Goal: Task Accomplishment & Management: Manage account settings

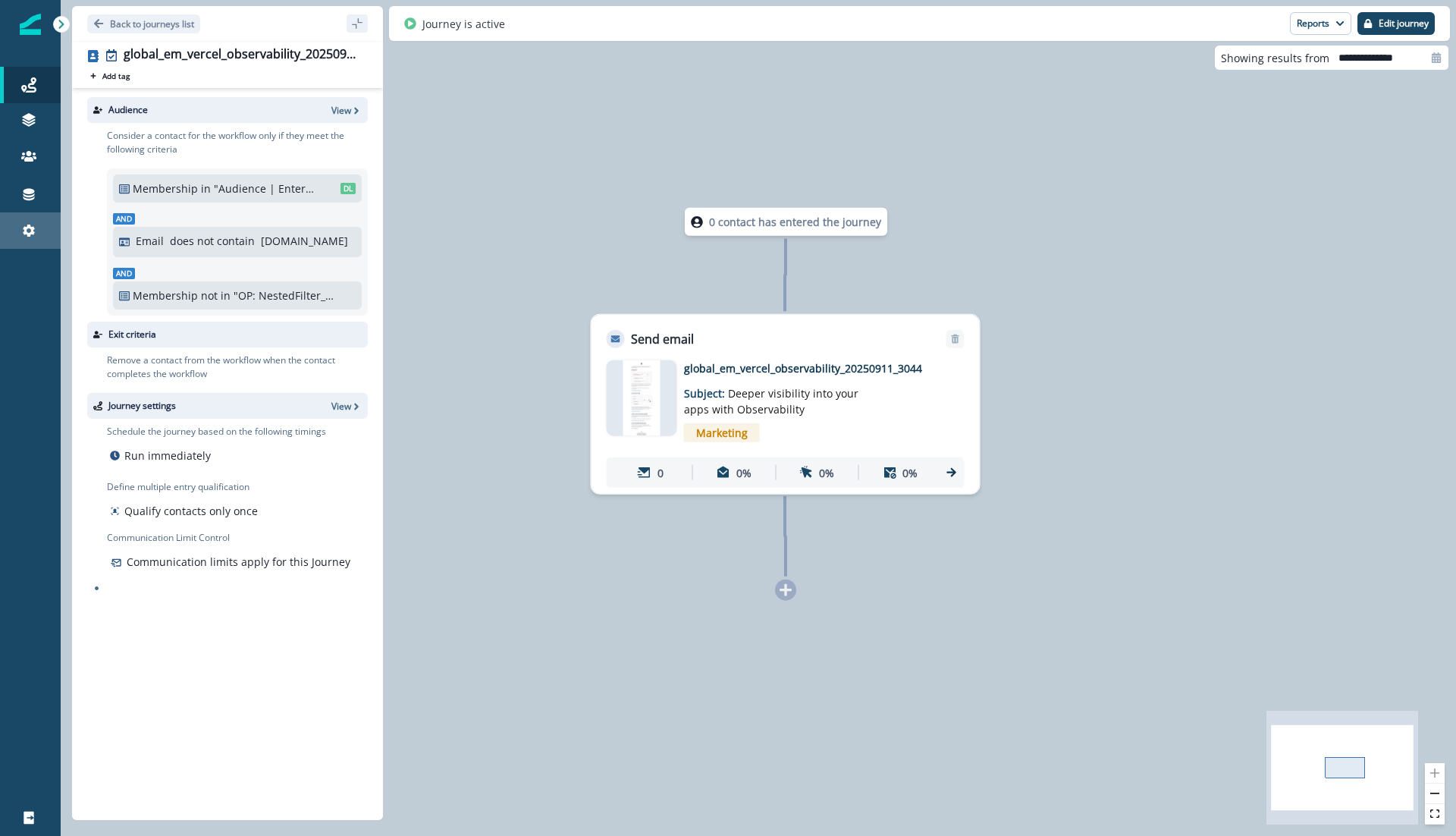
click at [35, 233] on icon at bounding box center [29, 231] width 16 height 16
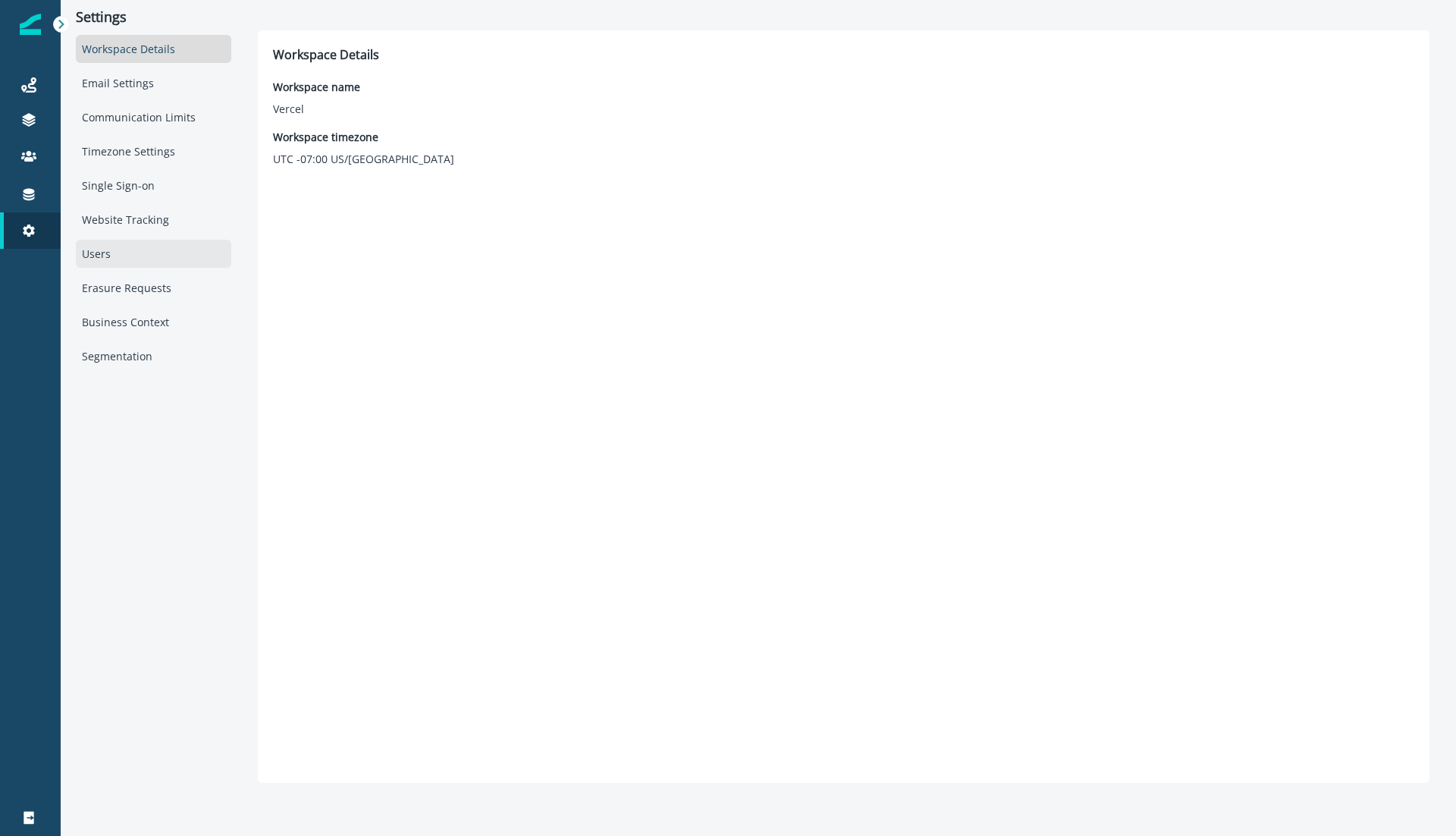
click at [116, 243] on div "Users" at bounding box center [154, 254] width 156 height 28
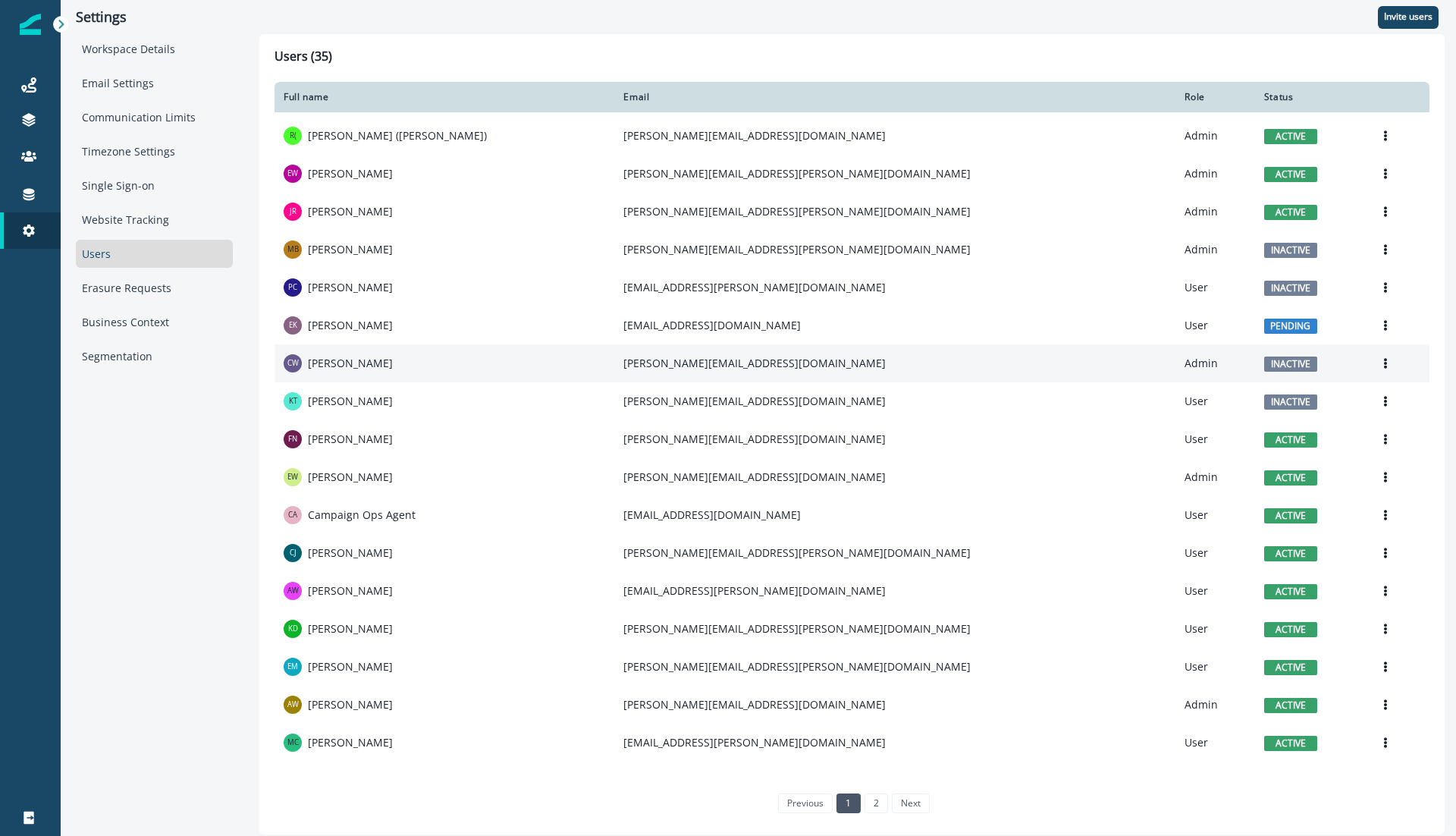
scroll to position [399, 0]
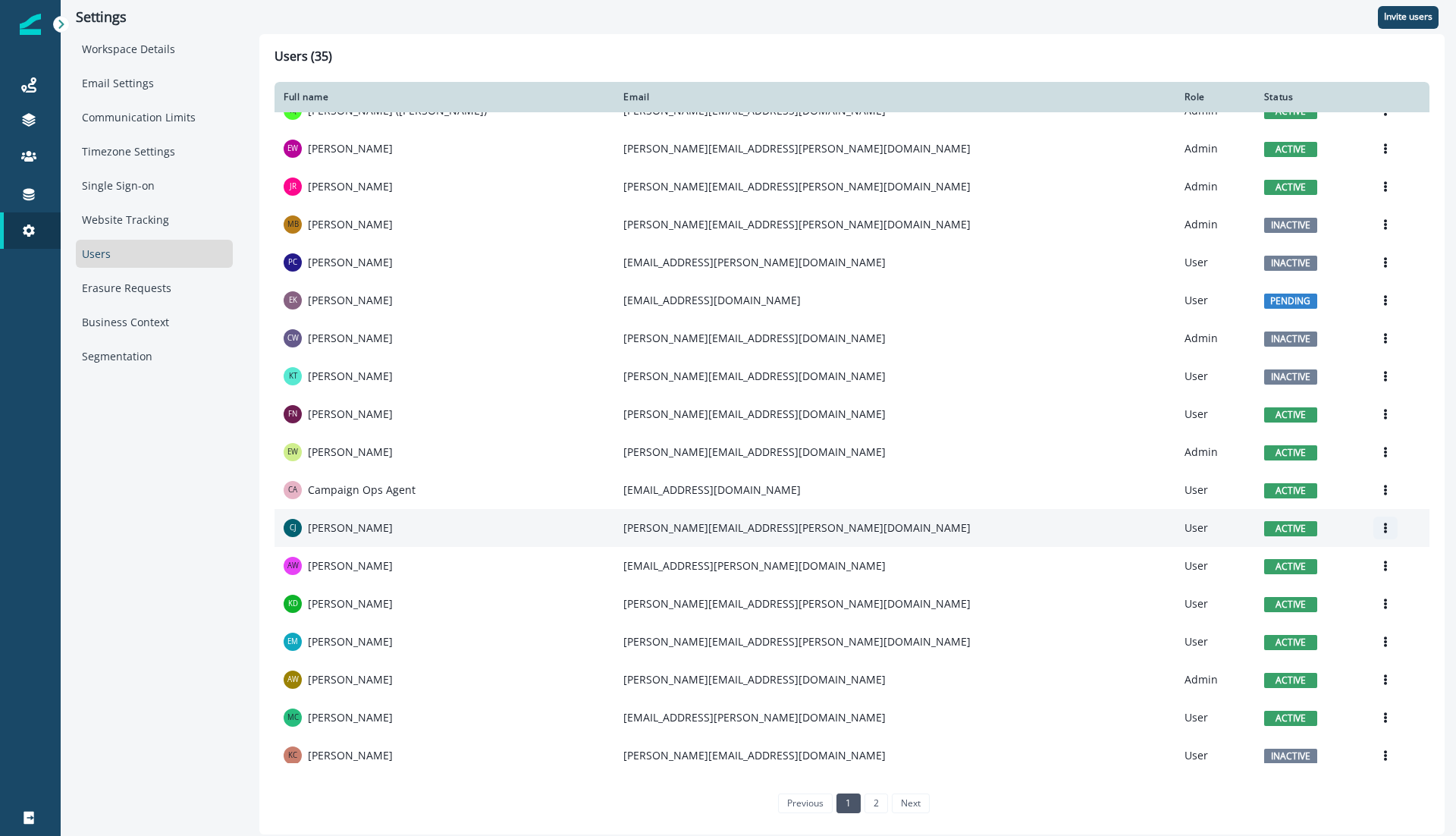
click at [1385, 530] on icon "Options" at bounding box center [1386, 528] width 3 height 11
click at [1239, 588] on button "Deactivate" at bounding box center [1279, 587] width 168 height 24
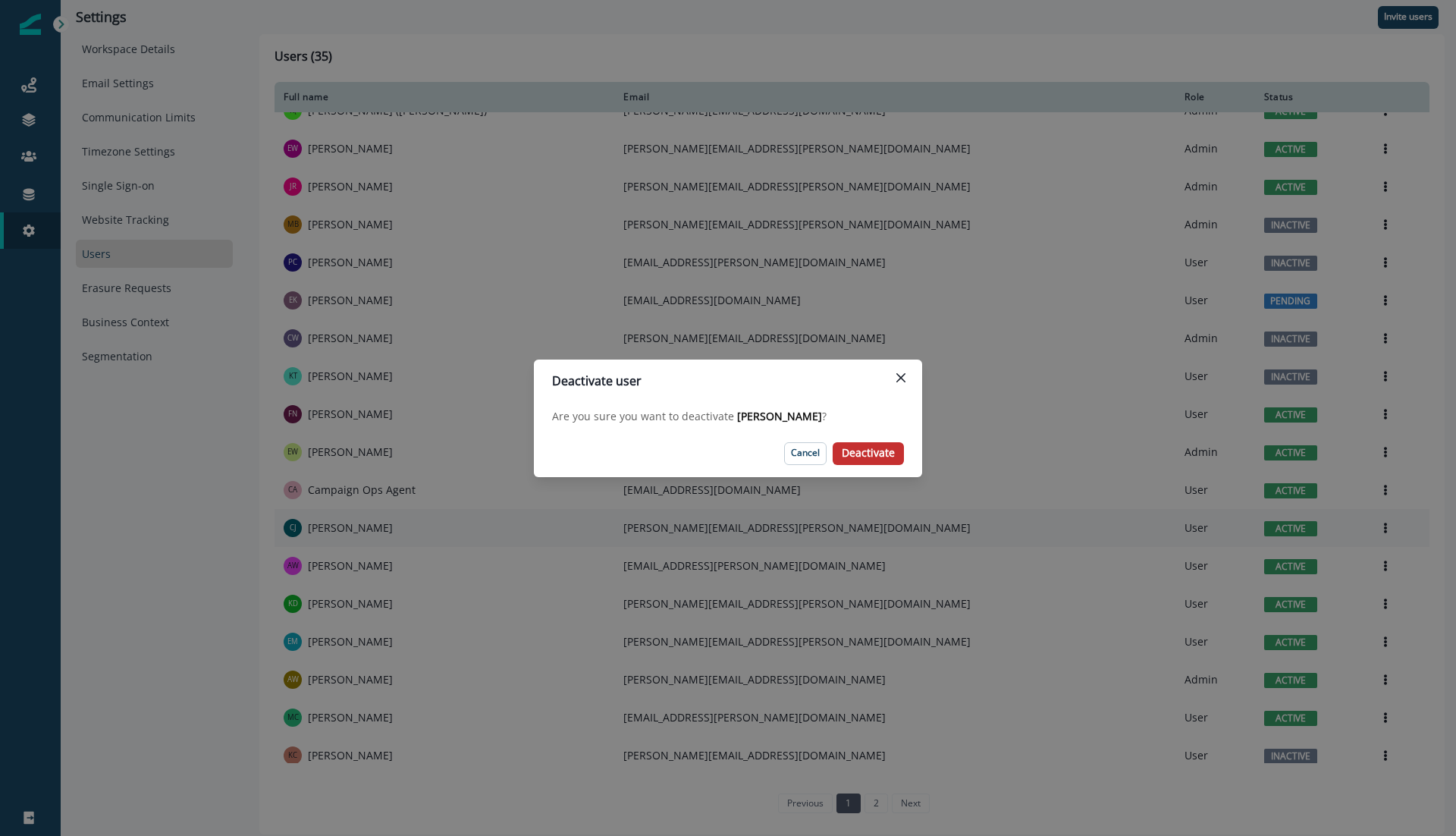
click at [872, 452] on p "Deactivate" at bounding box center [868, 453] width 53 height 13
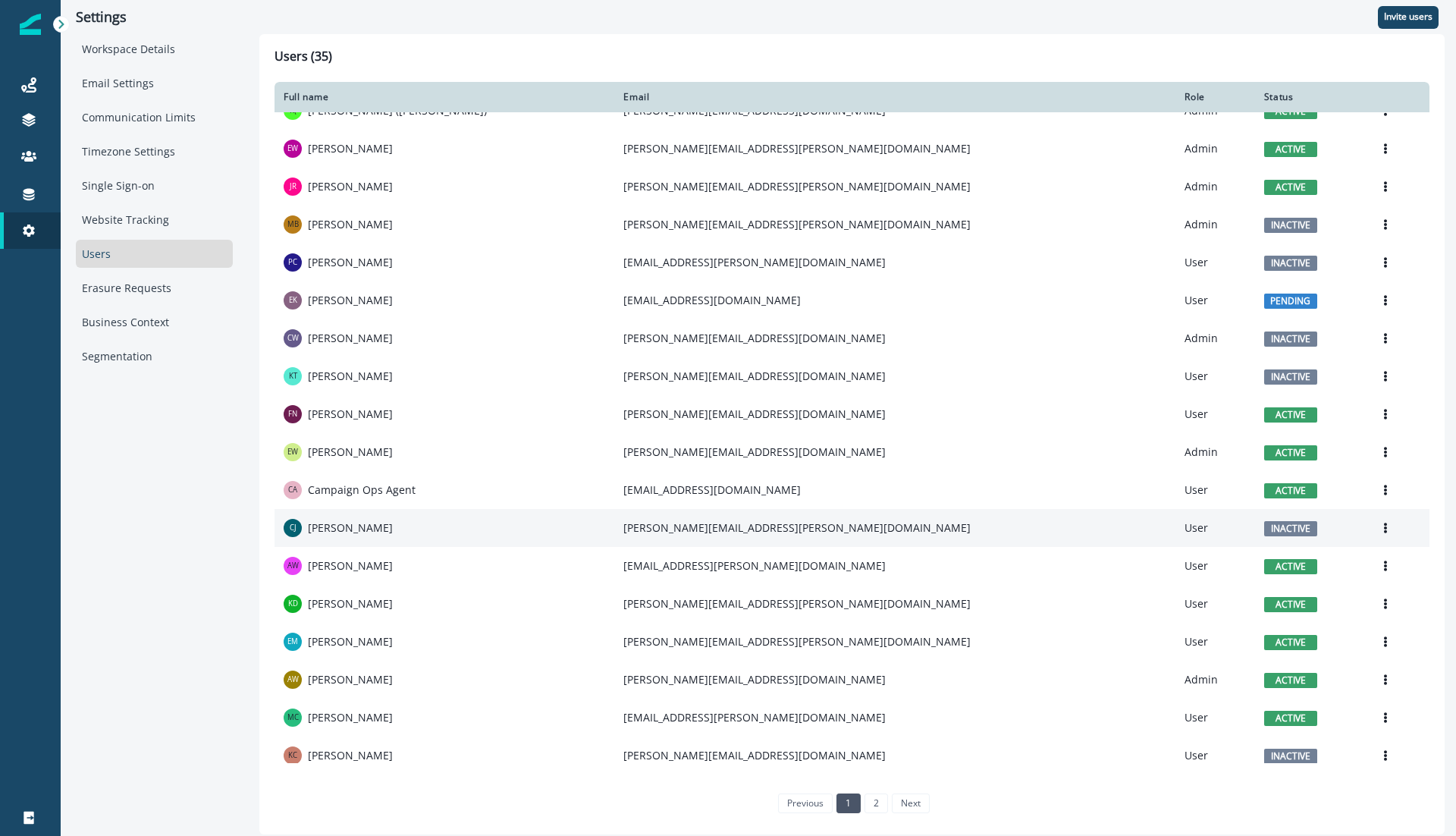
scroll to position [487, 0]
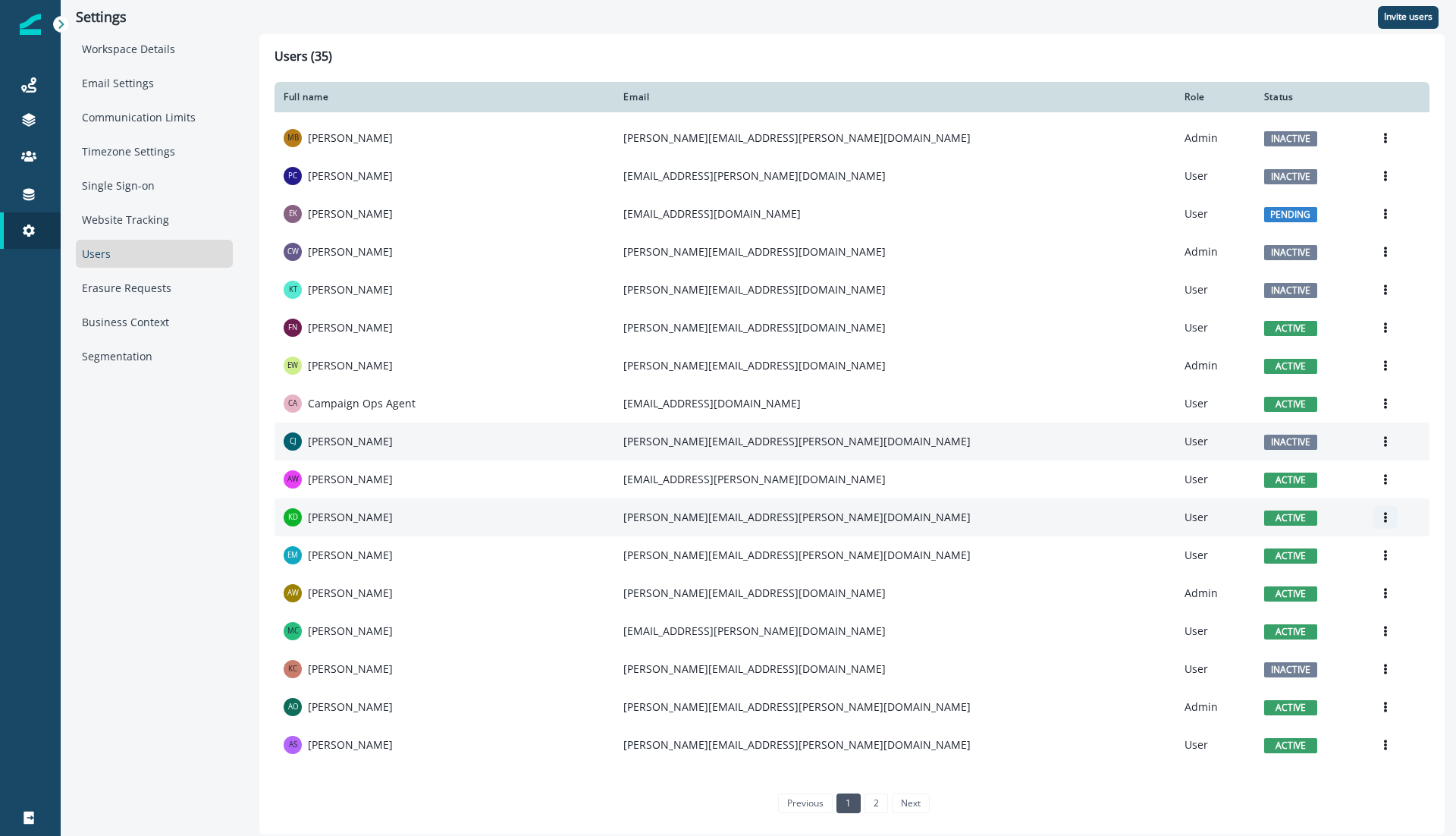
click at [1381, 519] on icon "Options" at bounding box center [1386, 517] width 11 height 11
click at [1242, 579] on button "Deactivate" at bounding box center [1279, 577] width 168 height 24
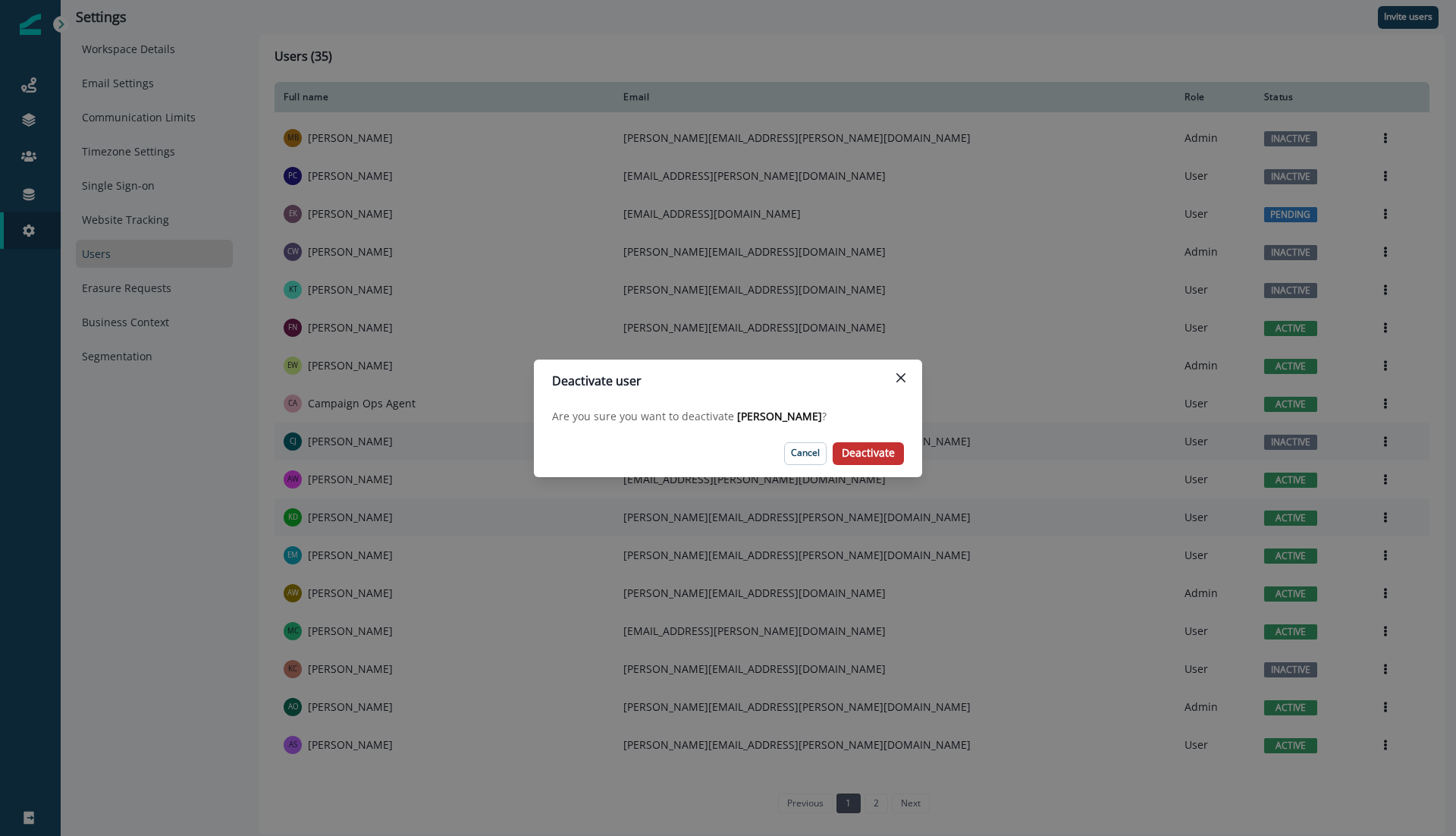
click at [869, 453] on p "Deactivate" at bounding box center [868, 453] width 53 height 13
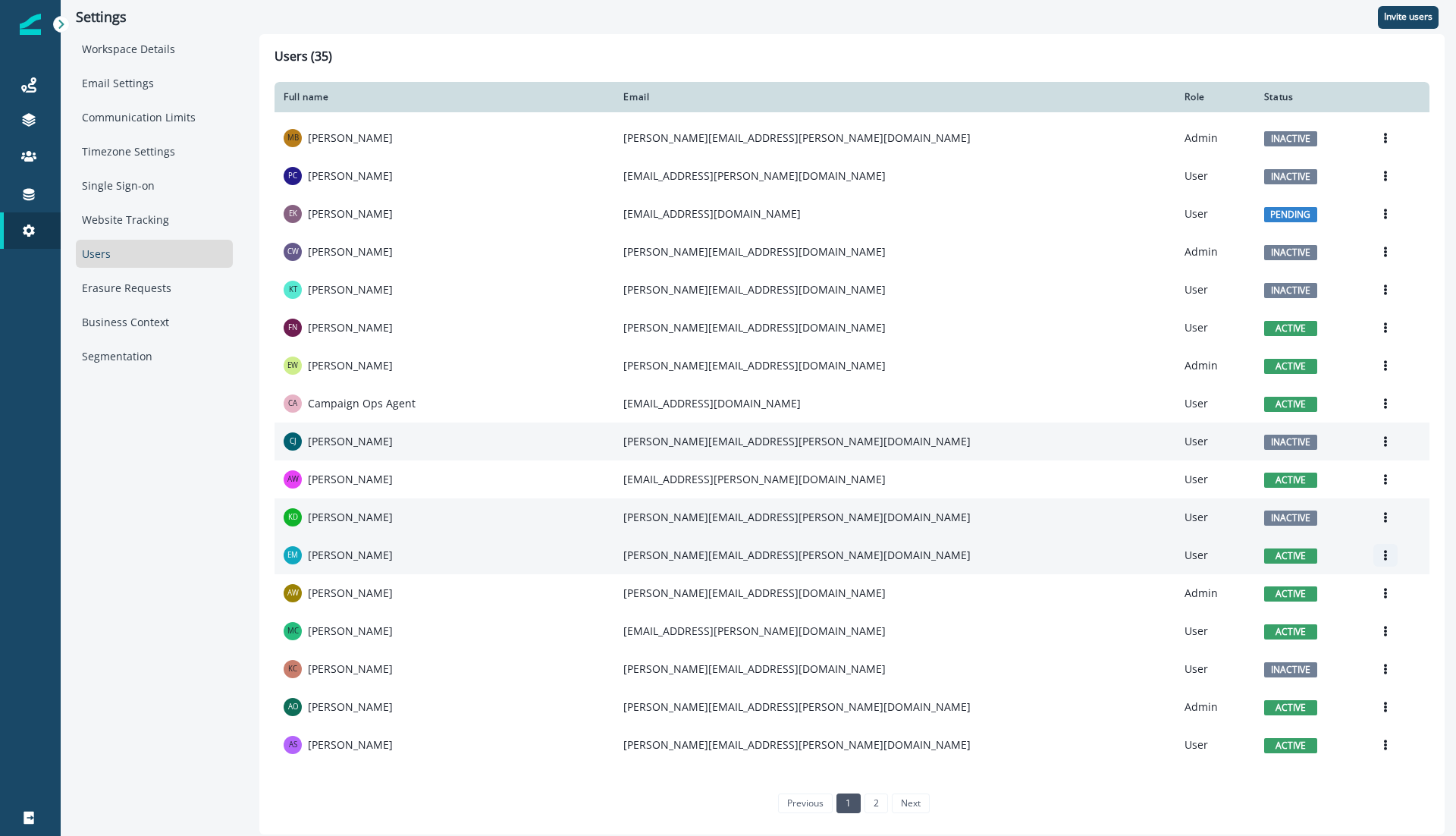
click at [1381, 552] on icon "Options" at bounding box center [1386, 555] width 11 height 11
click at [1254, 615] on button "Deactivate" at bounding box center [1279, 615] width 168 height 24
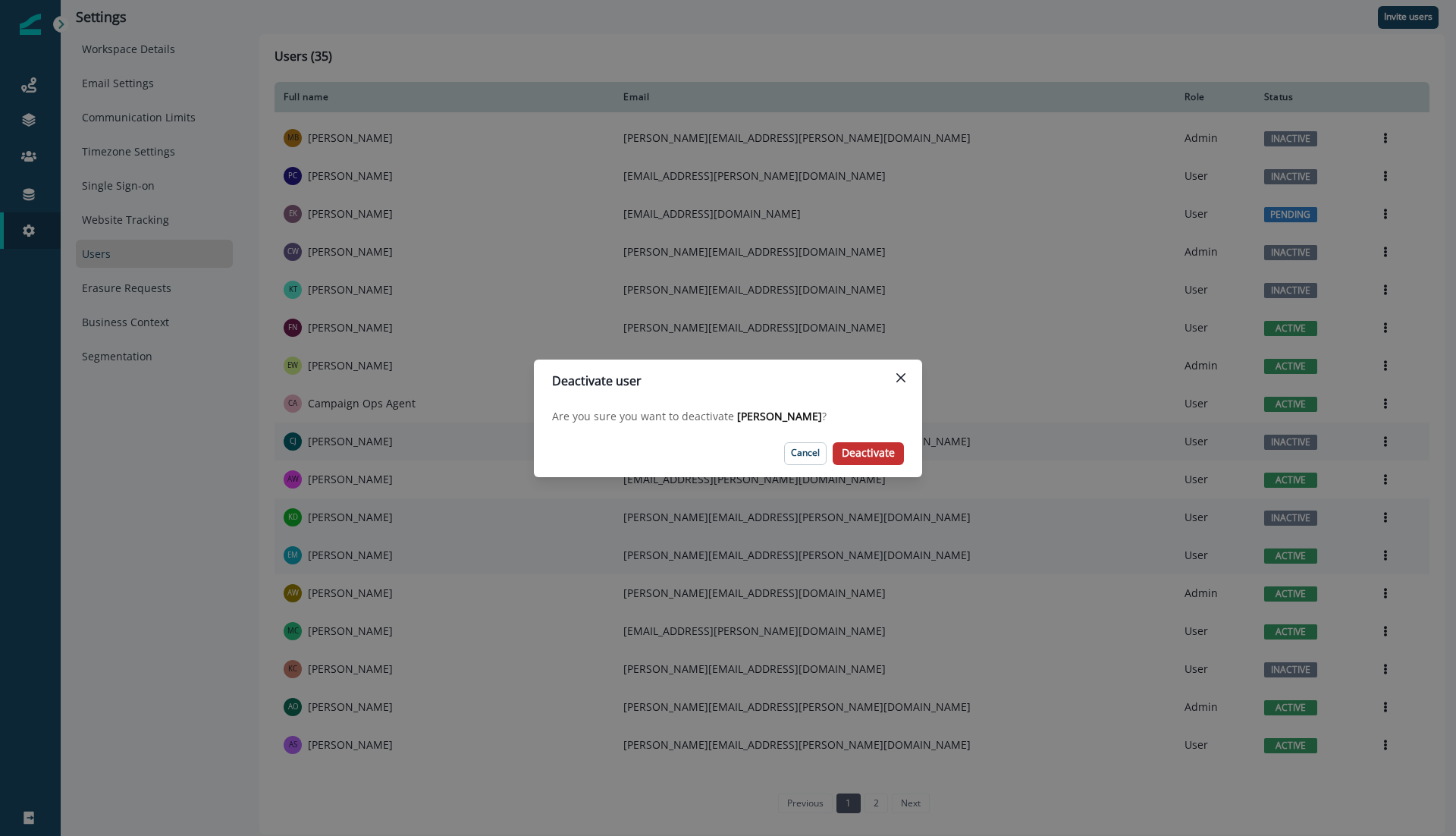
click at [872, 451] on p "Deactivate" at bounding box center [868, 453] width 53 height 13
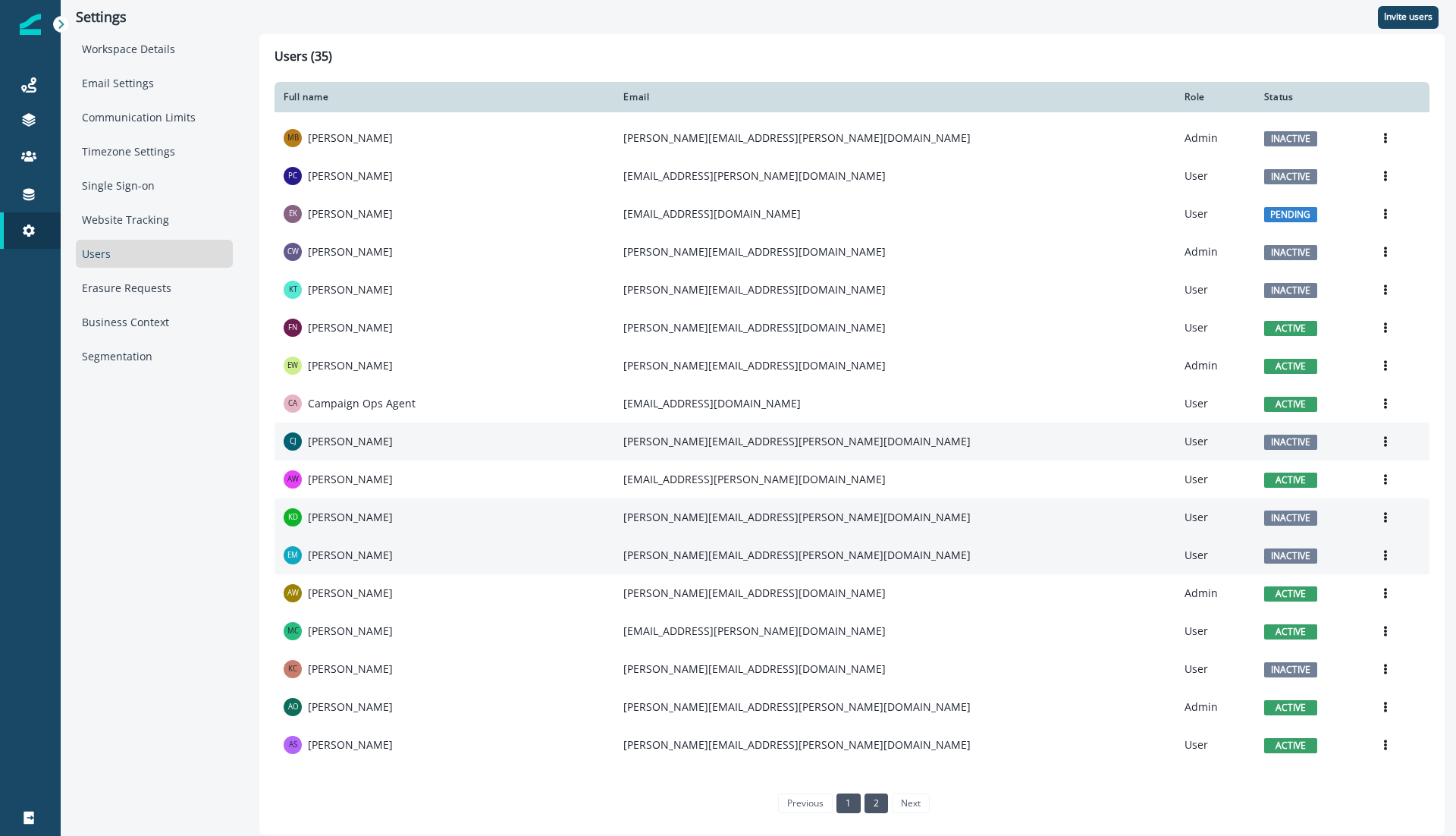
click at [869, 801] on link "2" at bounding box center [877, 804] width 23 height 20
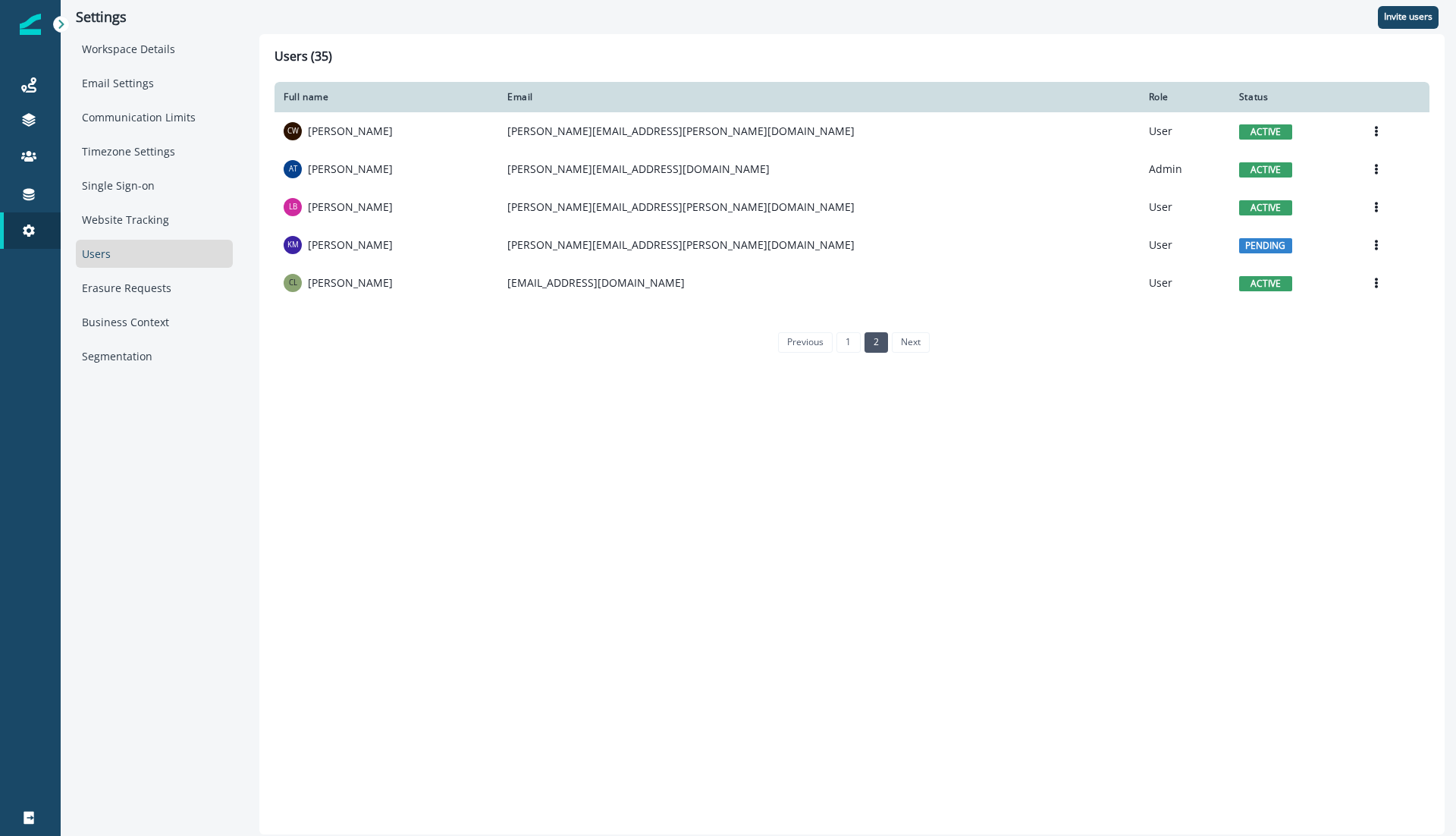
scroll to position [0, 0]
click at [848, 341] on link "1" at bounding box center [848, 342] width 23 height 20
